Goal: Check status: Check status

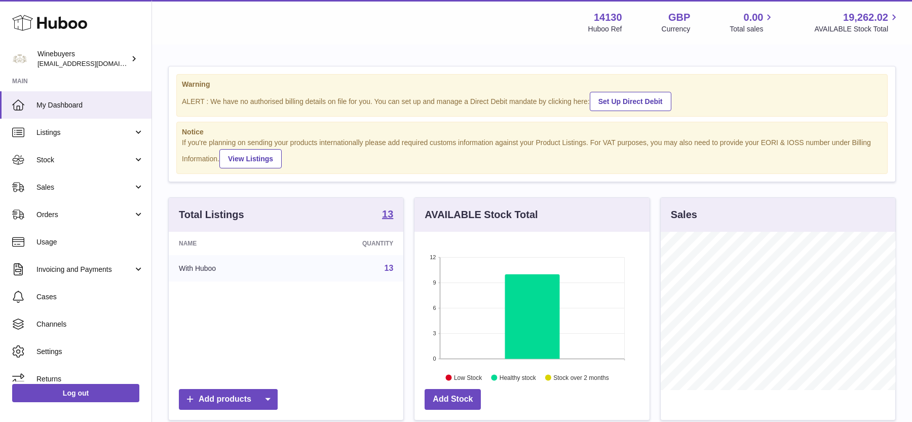
scroll to position [158, 235]
click at [58, 204] on link "Orders" at bounding box center [76, 214] width 152 height 27
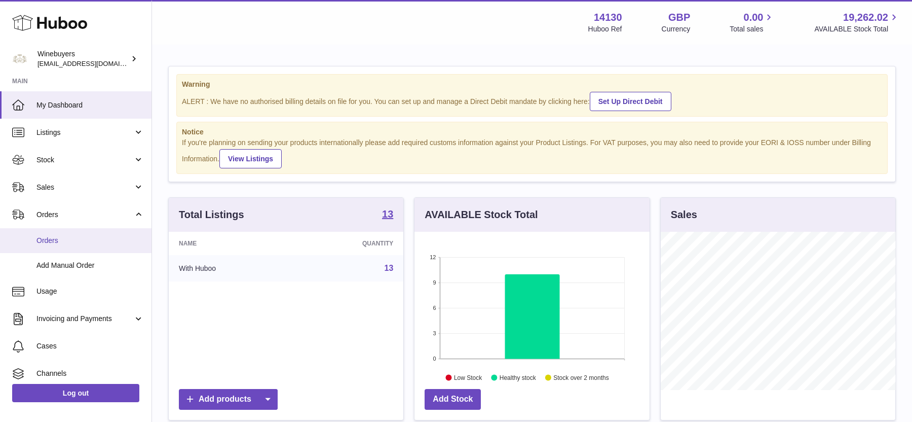
click at [58, 237] on span "Orders" at bounding box center [89, 241] width 107 height 10
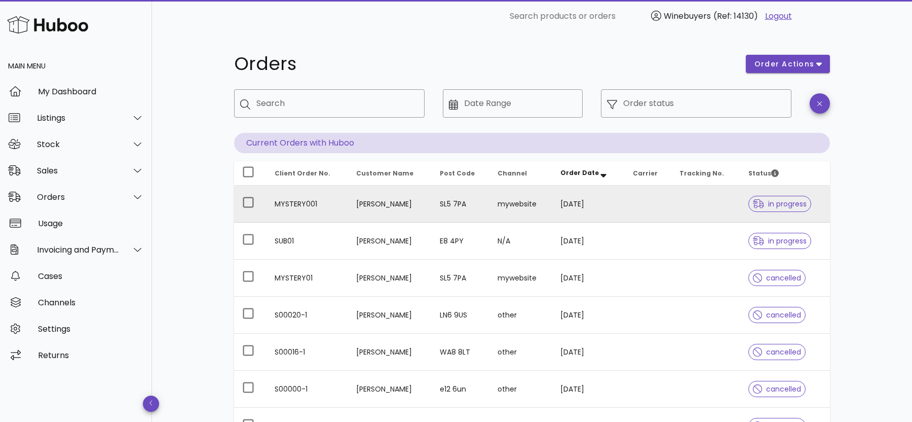
click at [348, 209] on td "[PERSON_NAME]" at bounding box center [390, 203] width 84 height 37
